Goal: Task Accomplishment & Management: Use online tool/utility

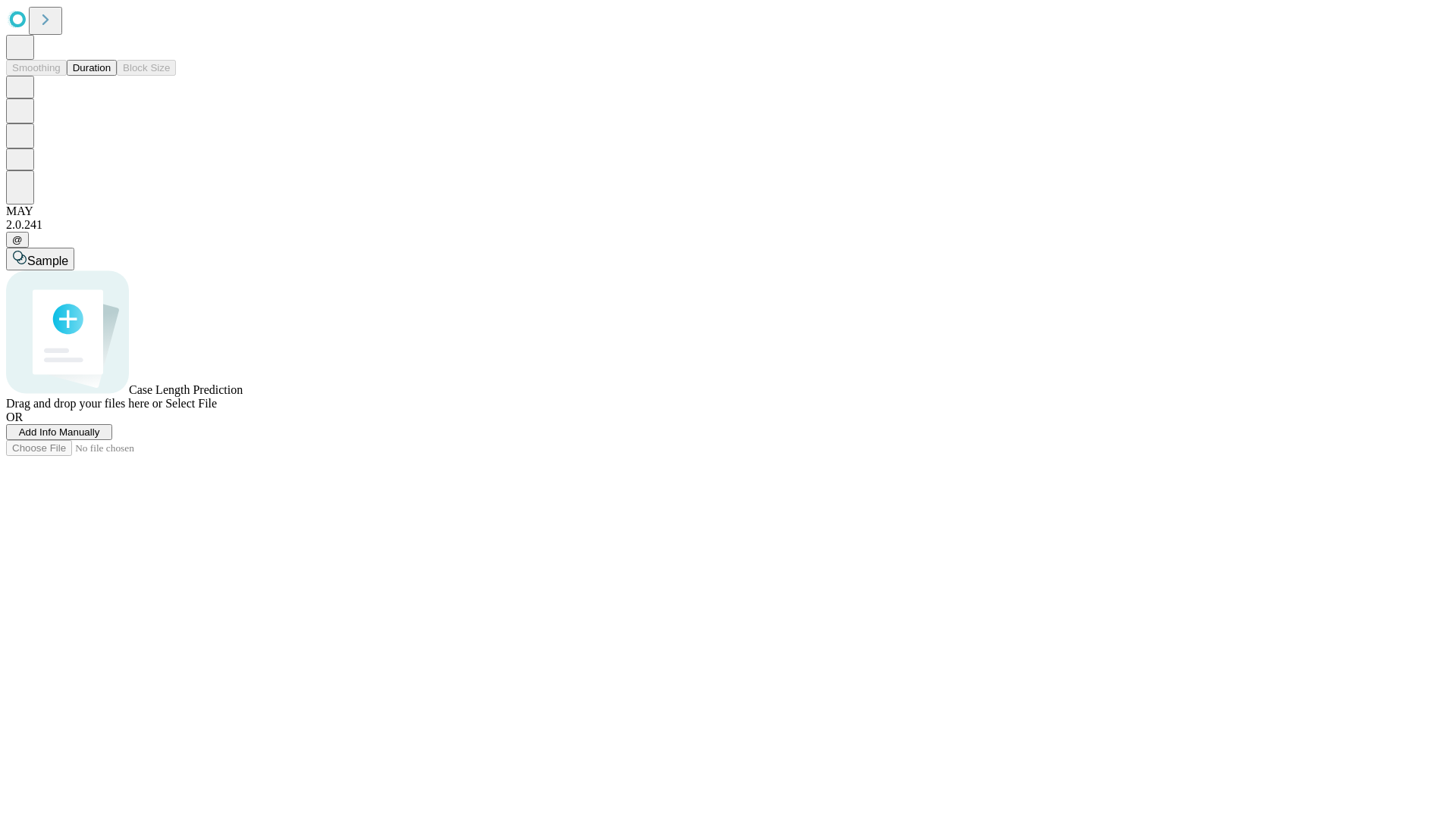
click at [111, 76] on button "Duration" at bounding box center [91, 67] width 50 height 16
click at [100, 438] on span "Add Info Manually" at bounding box center [59, 432] width 81 height 12
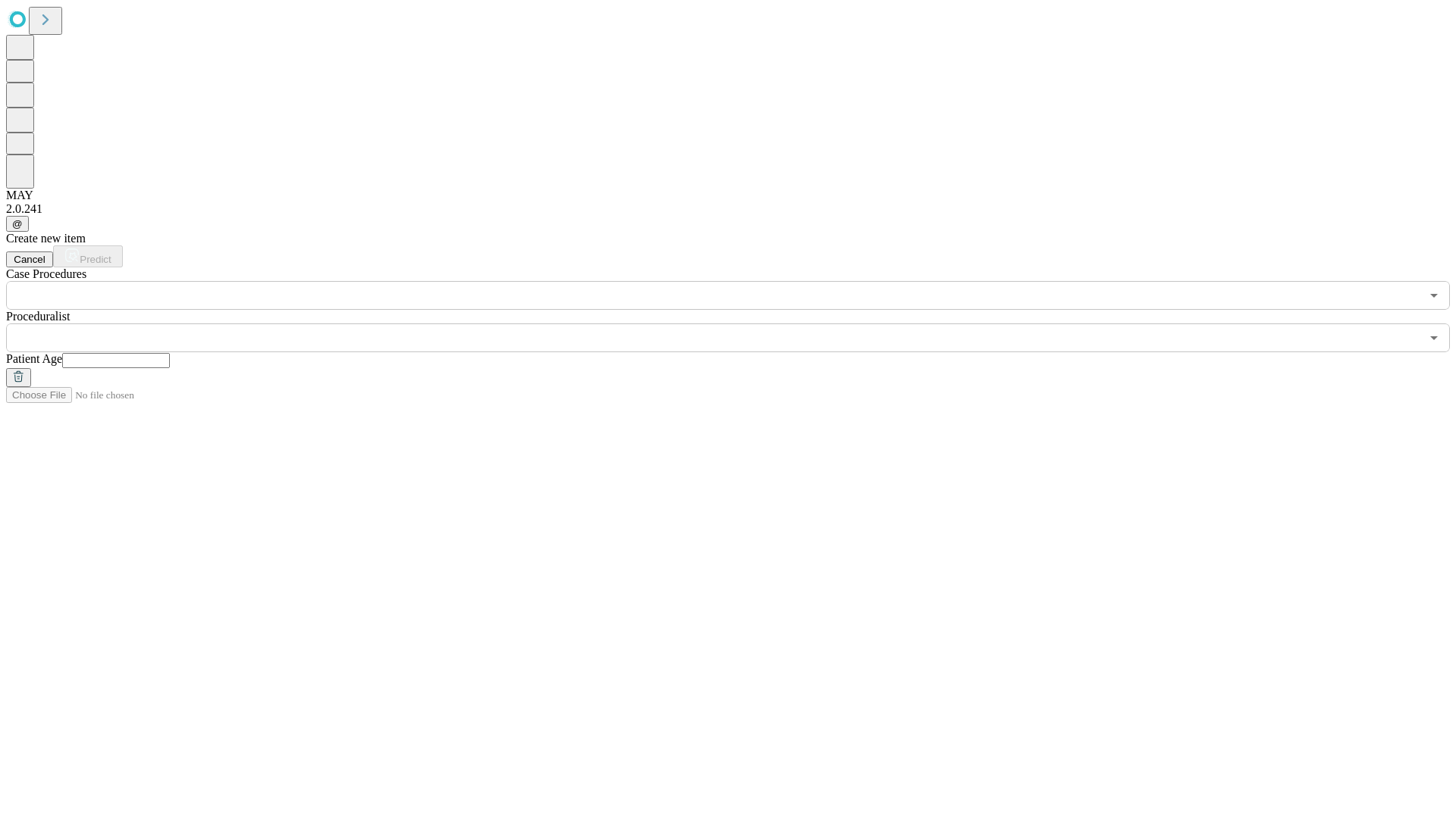
click at [169, 354] on input "text" at bounding box center [116, 361] width 108 height 15
type input "**"
click at [739, 324] on input "text" at bounding box center [712, 338] width 1414 height 29
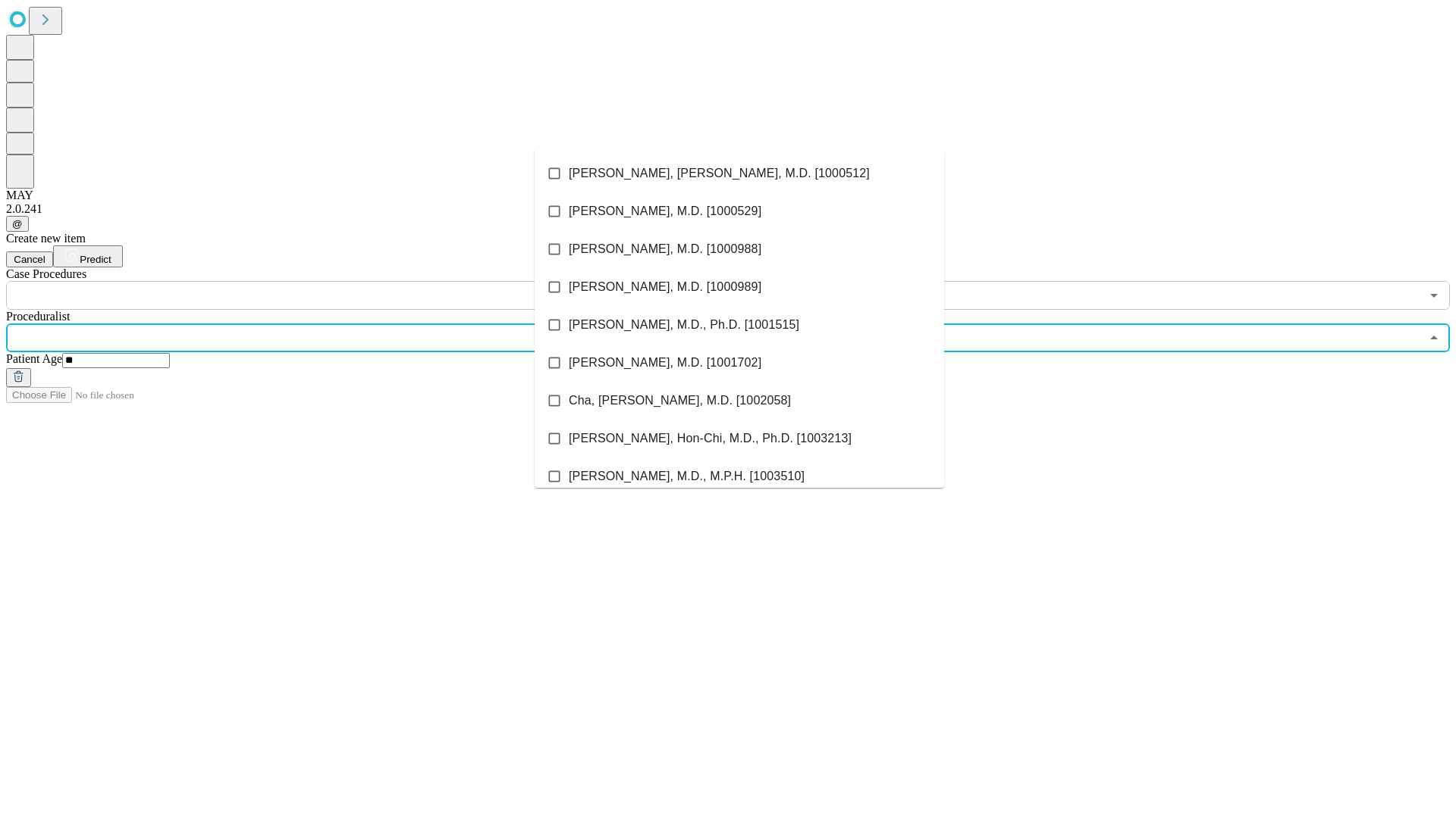
click at [740, 173] on li "[PERSON_NAME], [PERSON_NAME], M.D. [1000512]" at bounding box center [740, 173] width 410 height 38
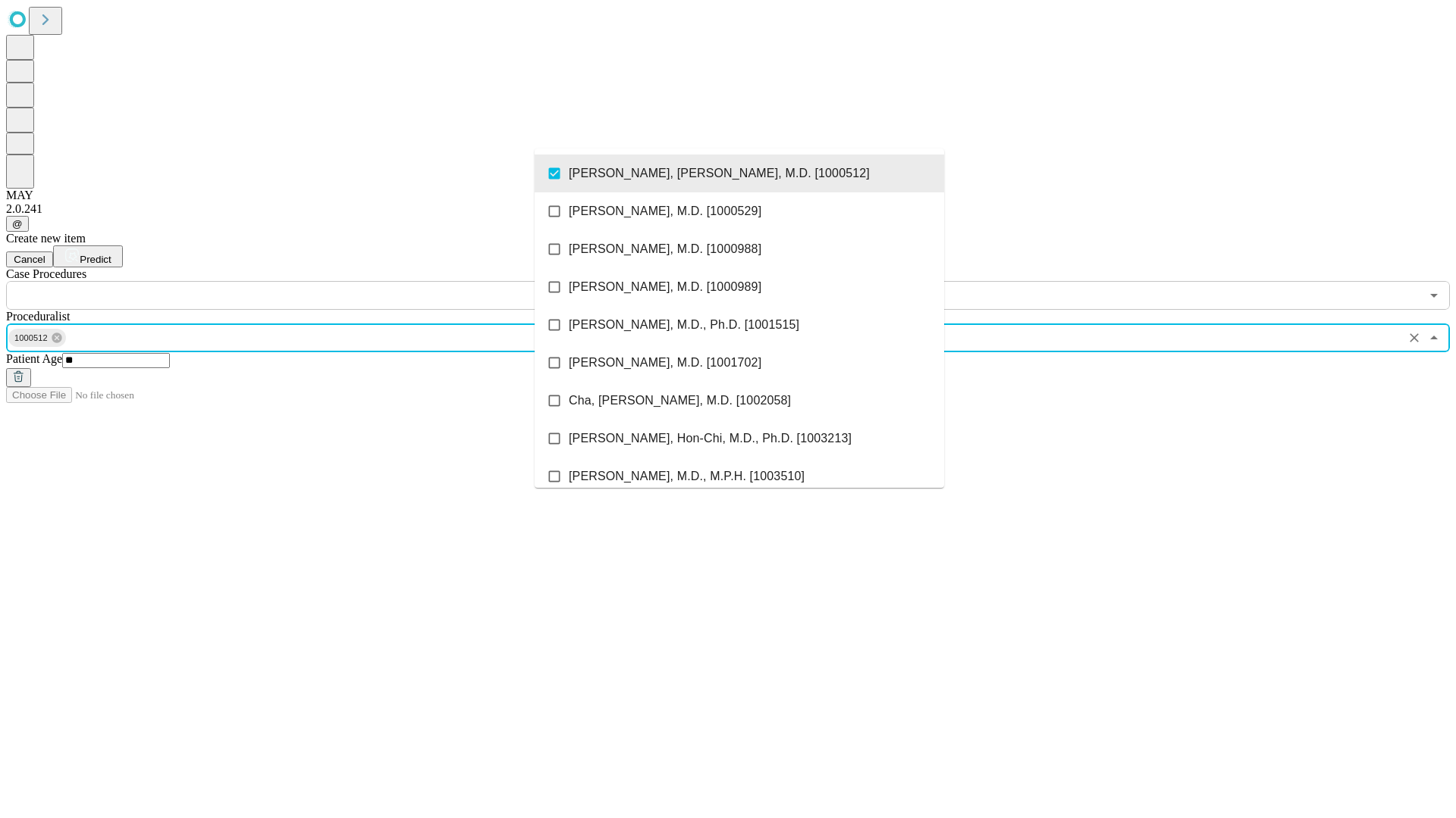
click at [318, 281] on input "text" at bounding box center [712, 295] width 1414 height 29
